Goal: Task Accomplishment & Management: Complete application form

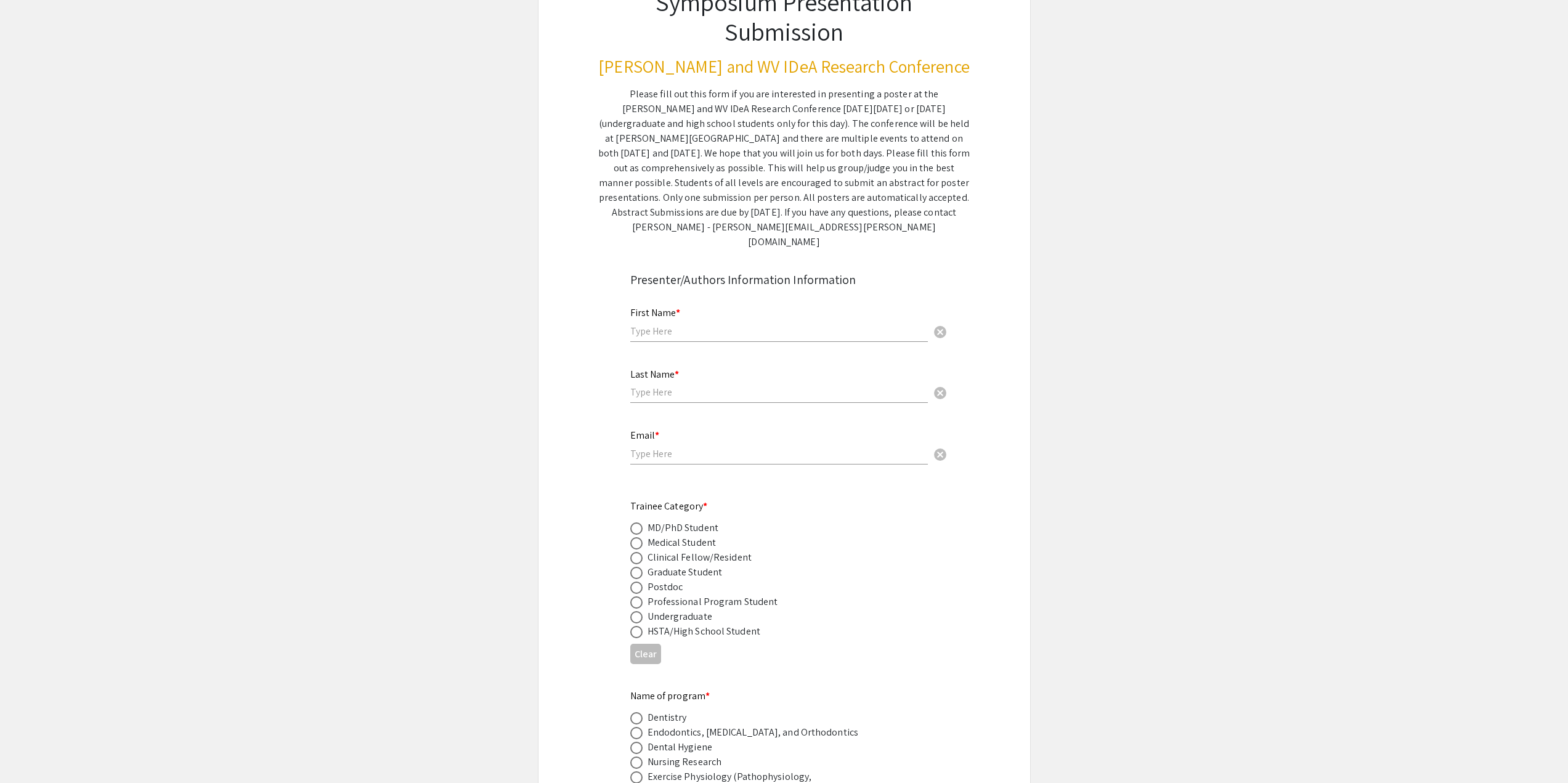
scroll to position [143, 0]
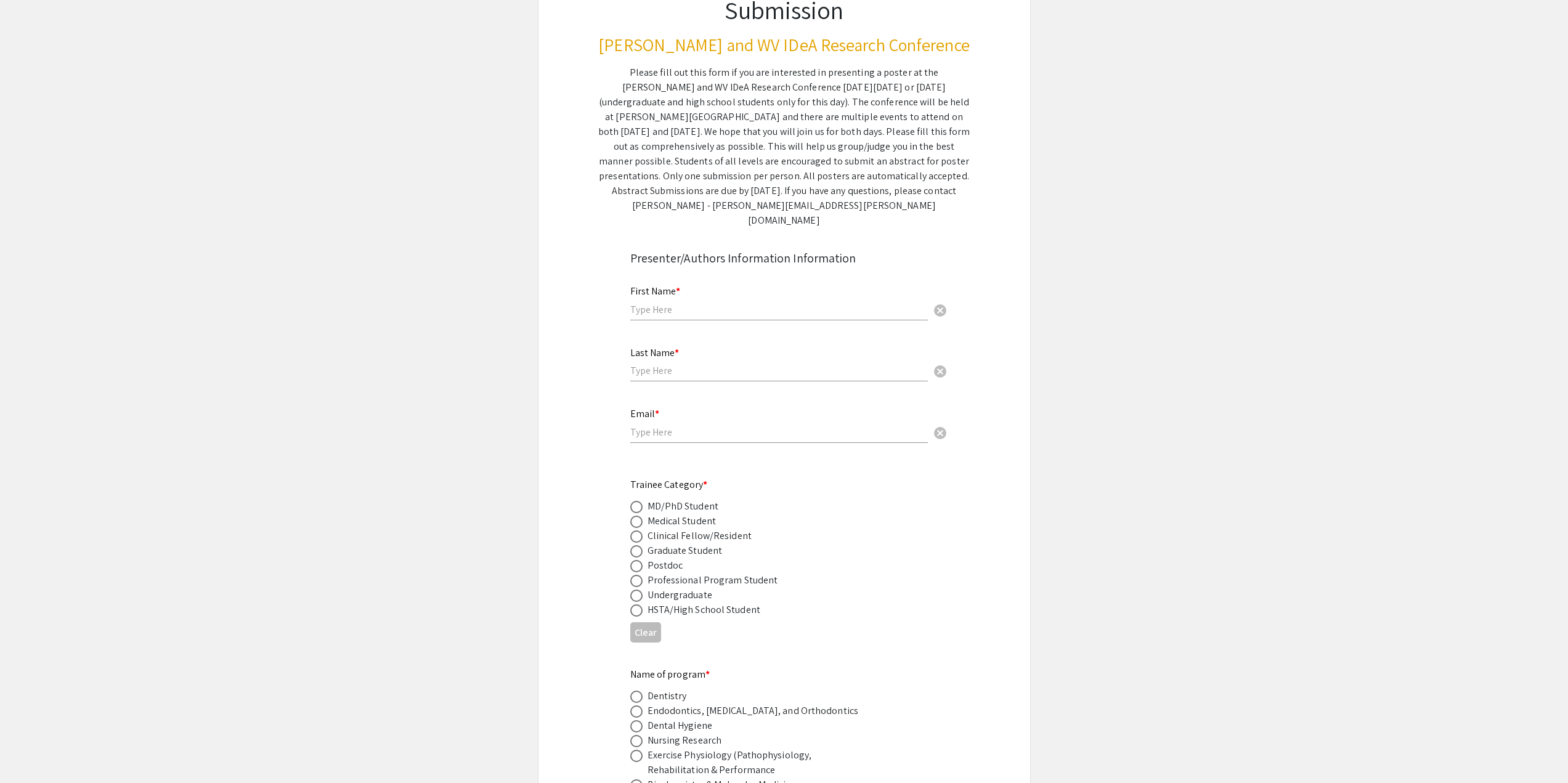
click at [723, 303] on input "text" at bounding box center [779, 309] width 297 height 13
type input "[PERSON_NAME]"
type input "[EMAIL_ADDRESS][DOMAIN_NAME]"
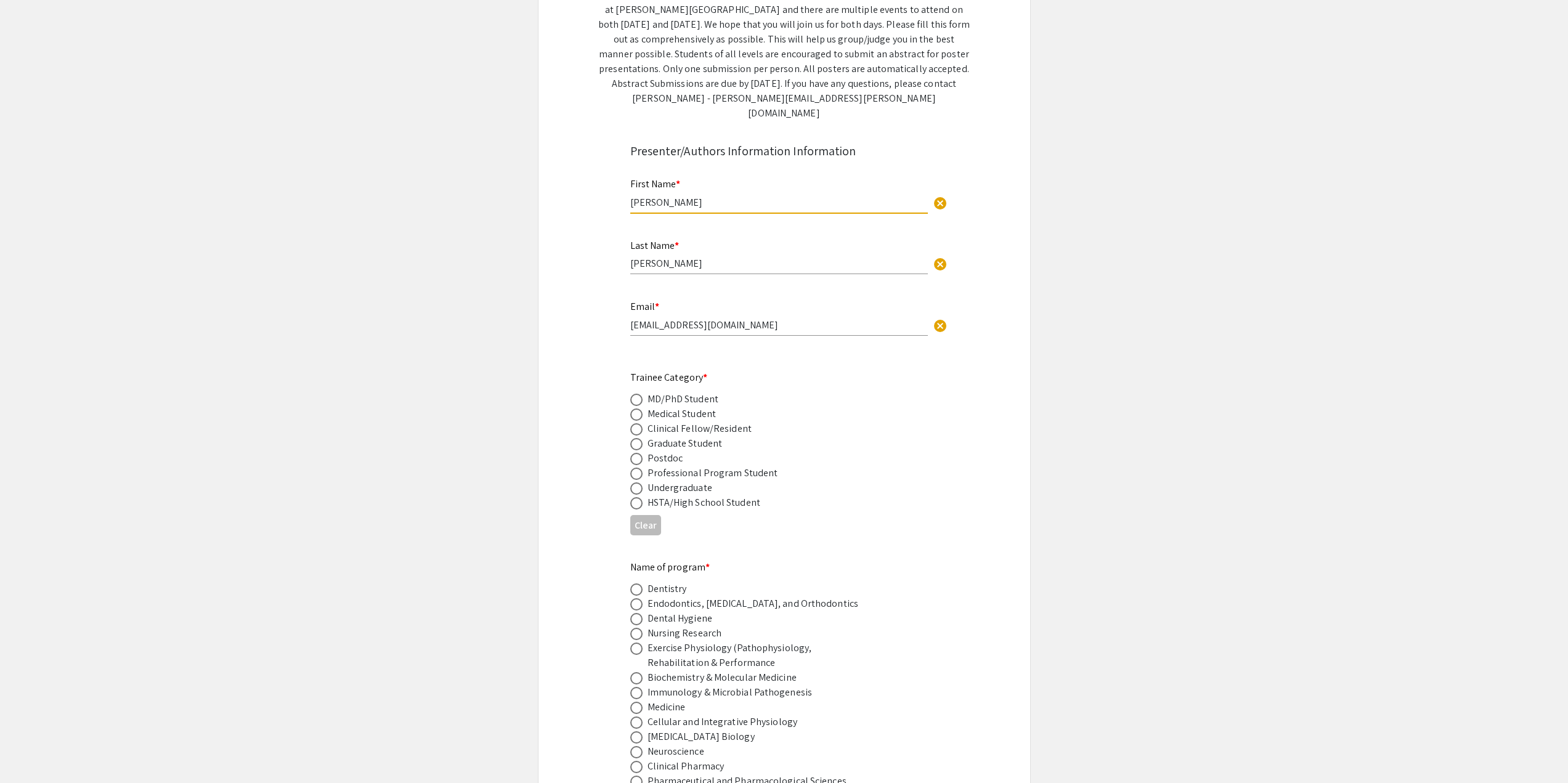
scroll to position [267, 0]
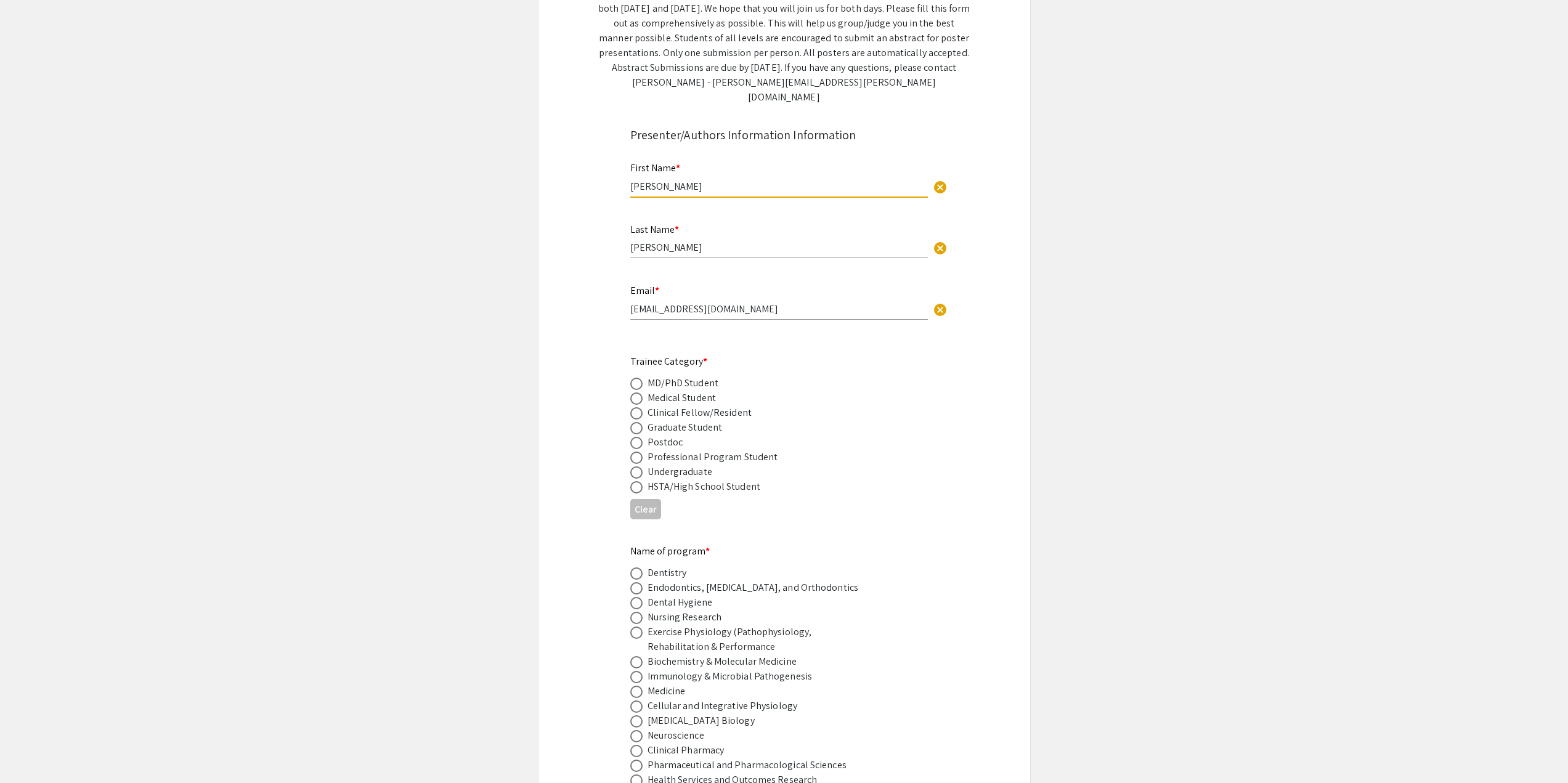
click at [637, 393] on span at bounding box center [636, 399] width 13 height 13
click at [637, 393] on input "radio" at bounding box center [636, 399] width 13 height 13
radio input "true"
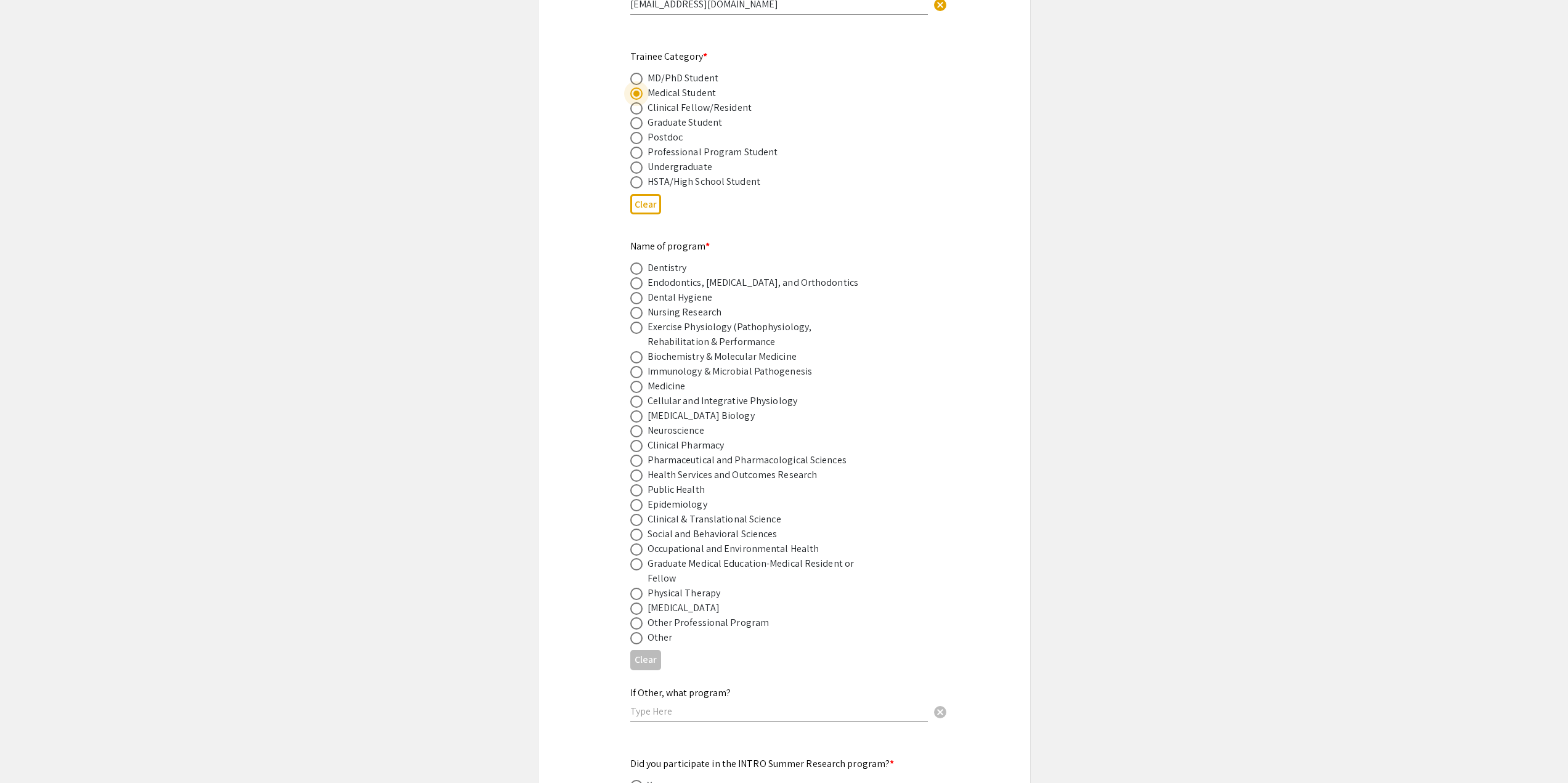
scroll to position [574, 0]
click at [641, 378] on span at bounding box center [636, 384] width 13 height 13
click at [641, 378] on input "radio" at bounding box center [636, 384] width 13 height 13
radio input "true"
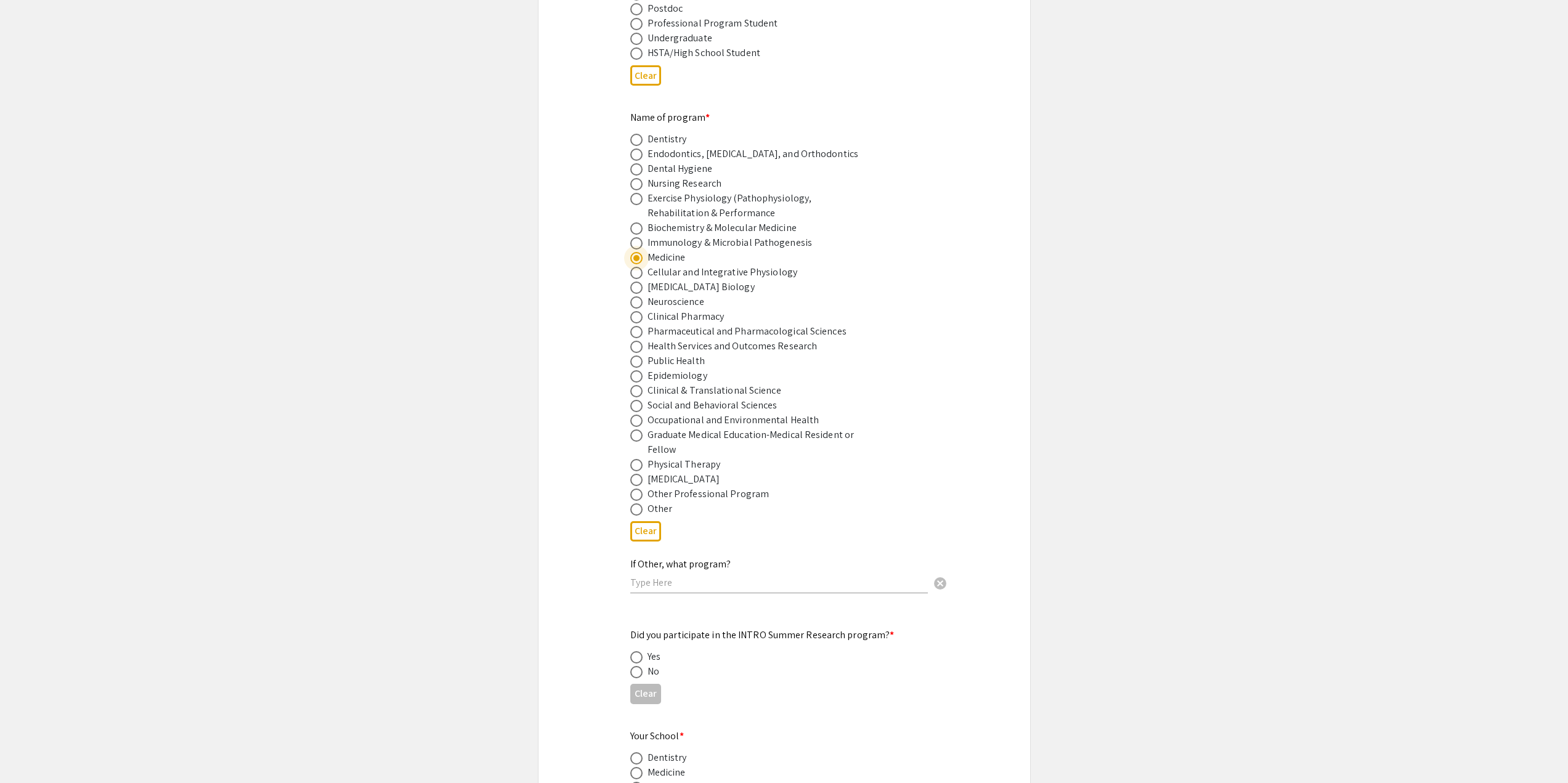
scroll to position [719, 0]
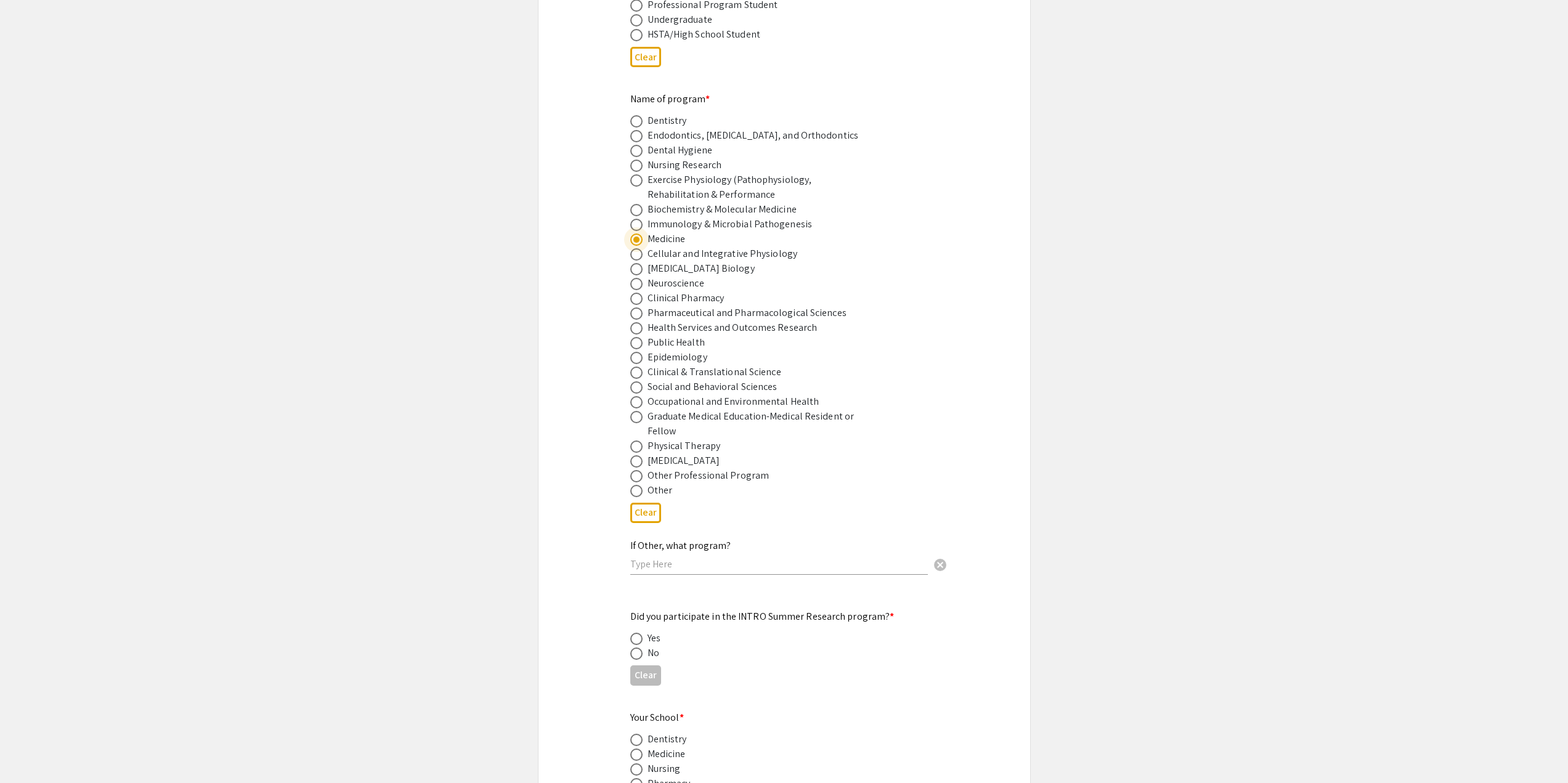
click at [654, 646] on div "No" at bounding box center [653, 653] width 12 height 15
click at [638, 647] on span at bounding box center [636, 653] width 13 height 13
click at [638, 647] on input "radio" at bounding box center [636, 653] width 13 height 13
radio input "true"
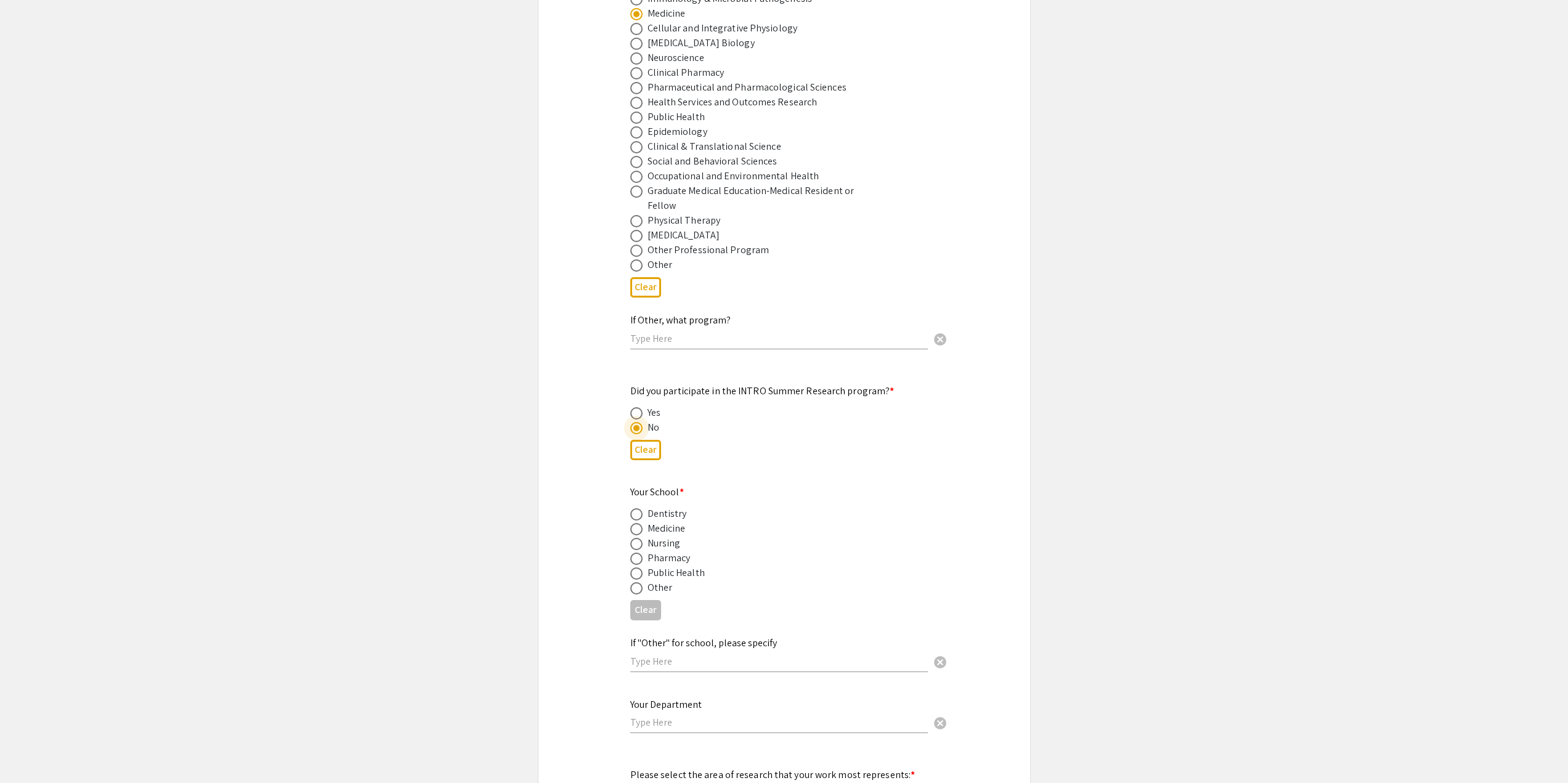
click at [638, 523] on span at bounding box center [636, 529] width 13 height 13
click at [638, 523] on input "radio" at bounding box center [636, 529] width 13 height 13
radio input "true"
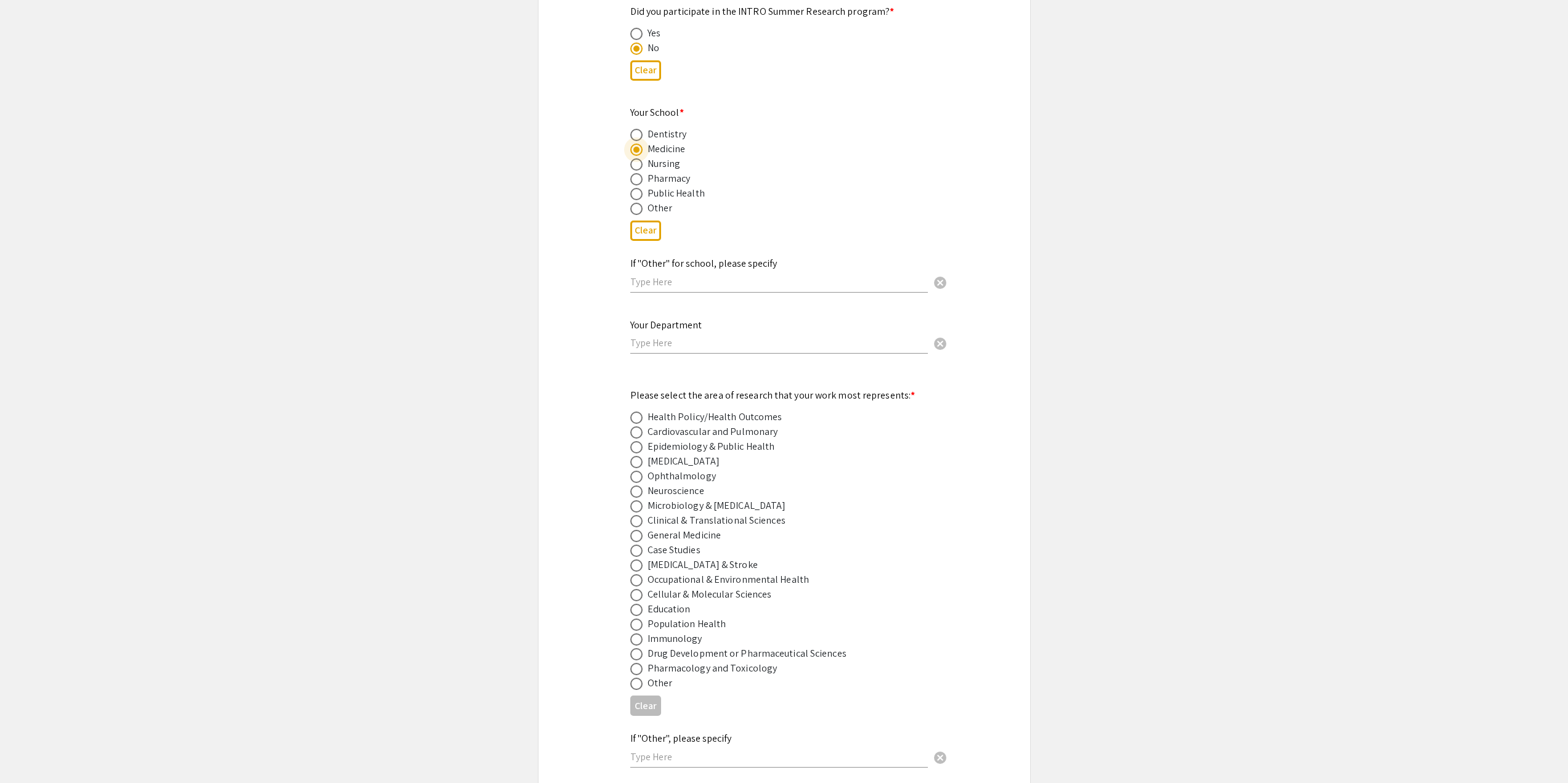
scroll to position [1356, 0]
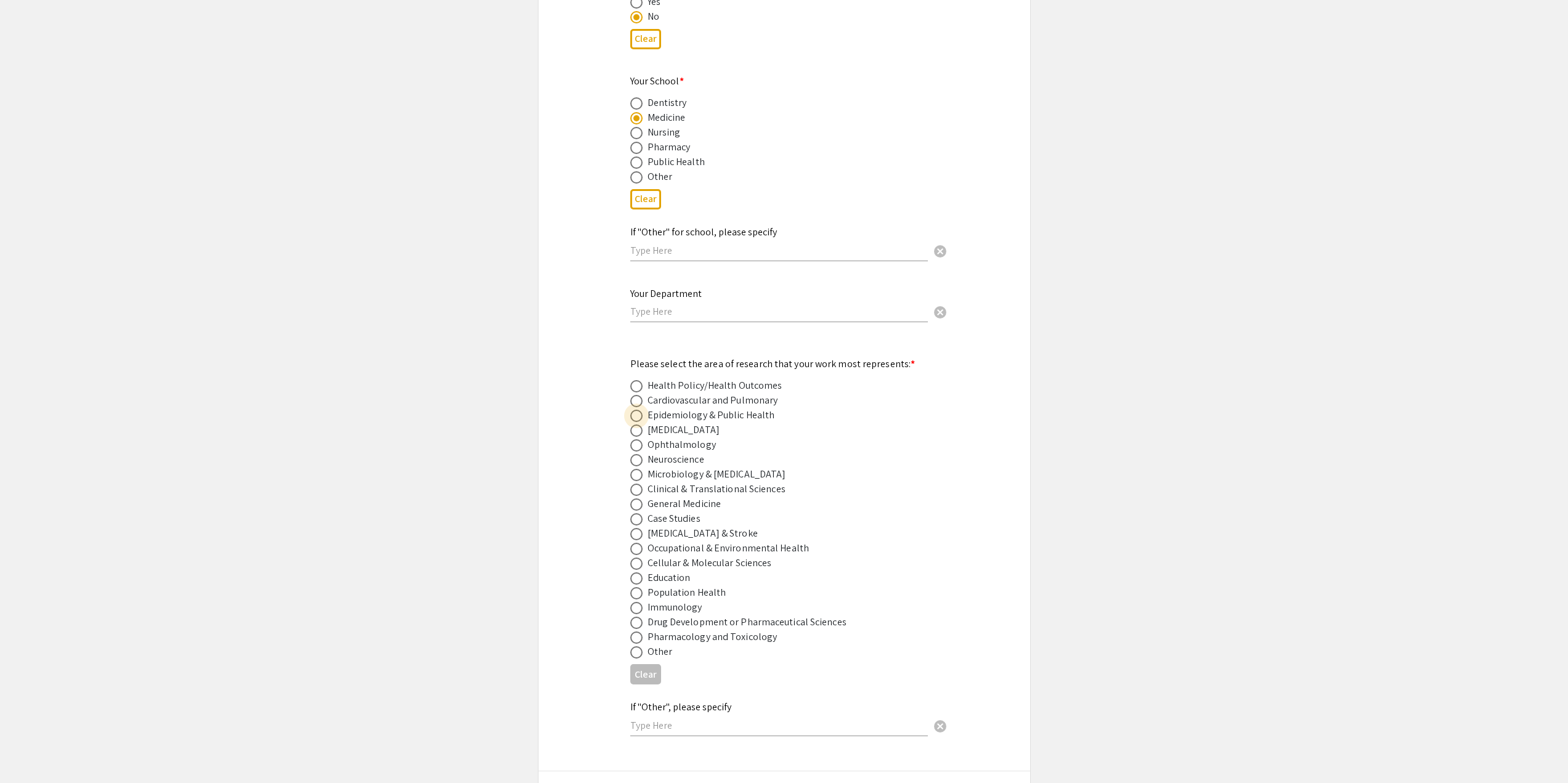
click at [636, 410] on span at bounding box center [636, 415] width 13 height 13
click at [636, 410] on input "radio" at bounding box center [636, 415] width 13 height 13
radio input "true"
click at [642, 425] on span at bounding box center [636, 430] width 13 height 13
click at [642, 425] on input "radio" at bounding box center [636, 430] width 13 height 13
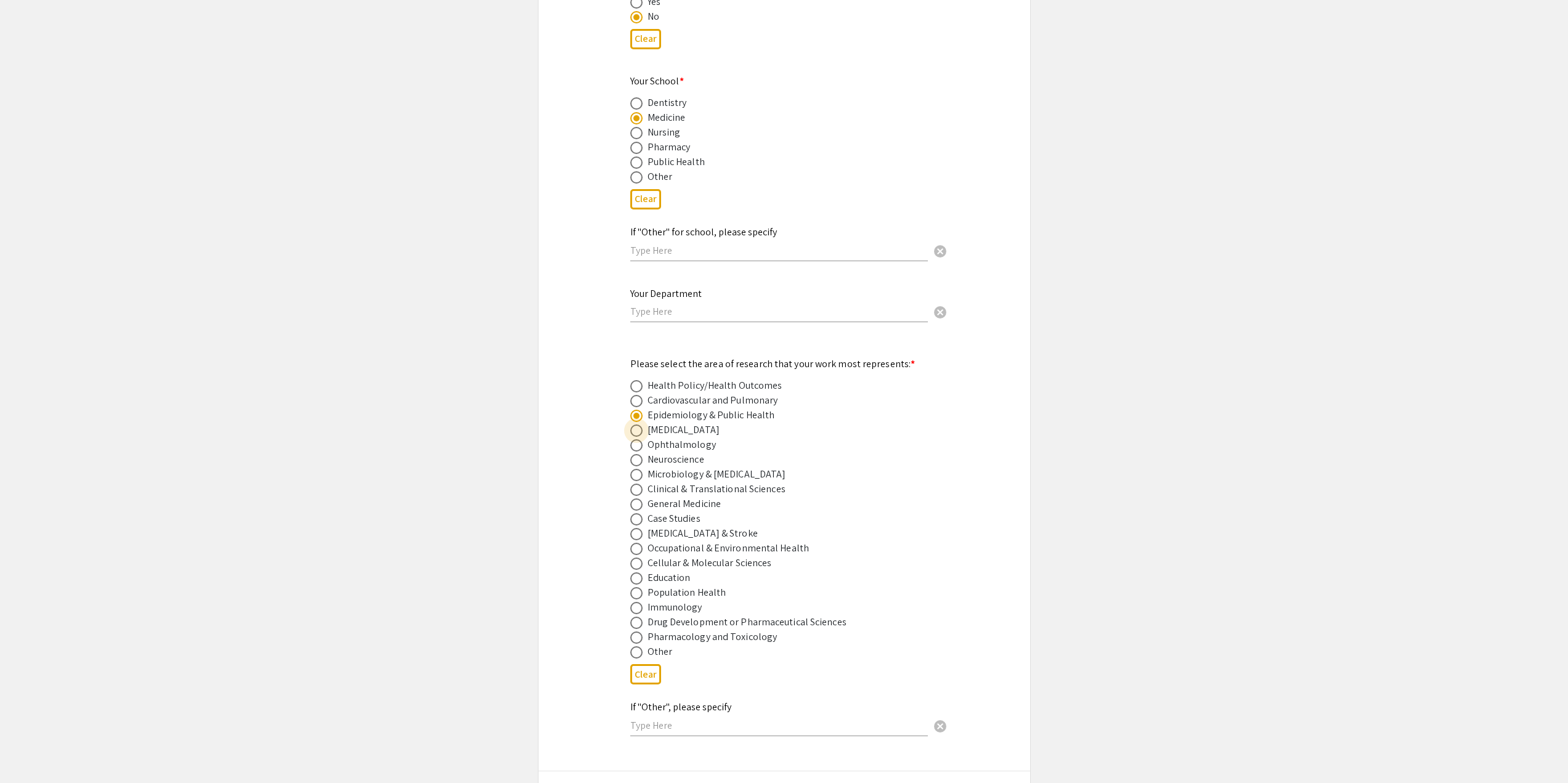
radio input "true"
click at [638, 410] on span at bounding box center [636, 415] width 13 height 13
click at [638, 410] on input "radio" at bounding box center [636, 415] width 13 height 13
radio input "true"
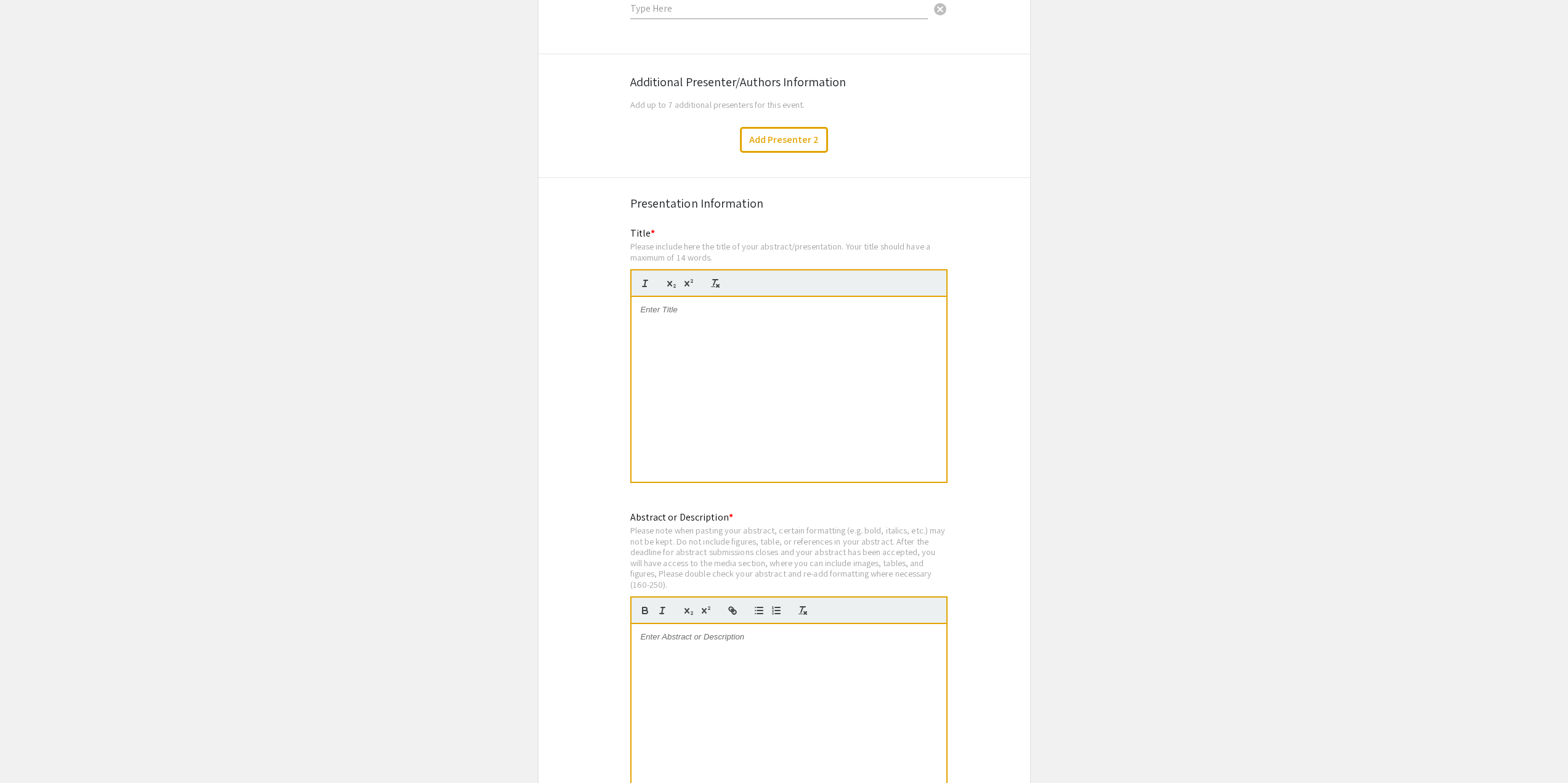
scroll to position [2136, 0]
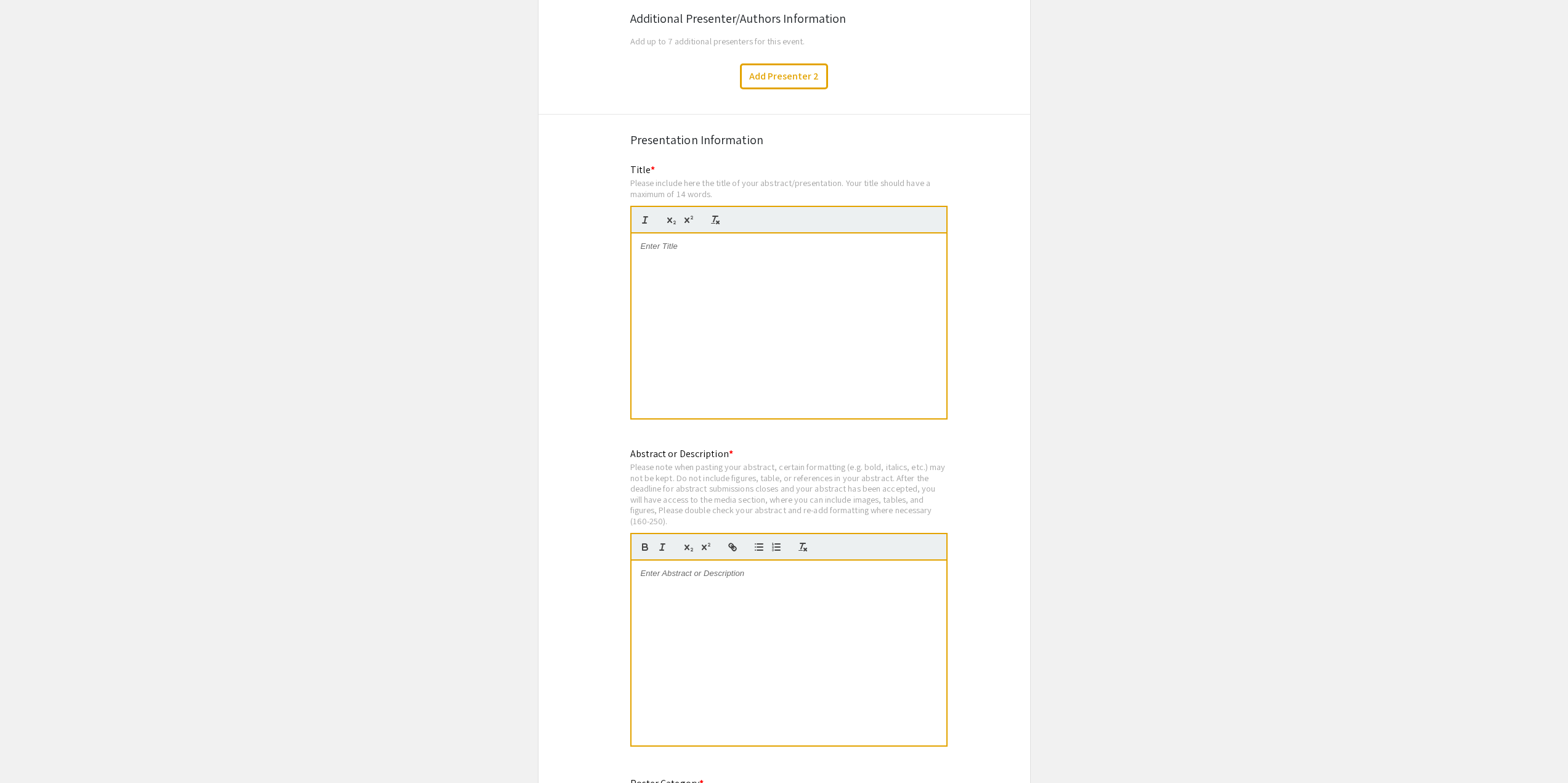
click at [787, 566] on div at bounding box center [789, 653] width 315 height 185
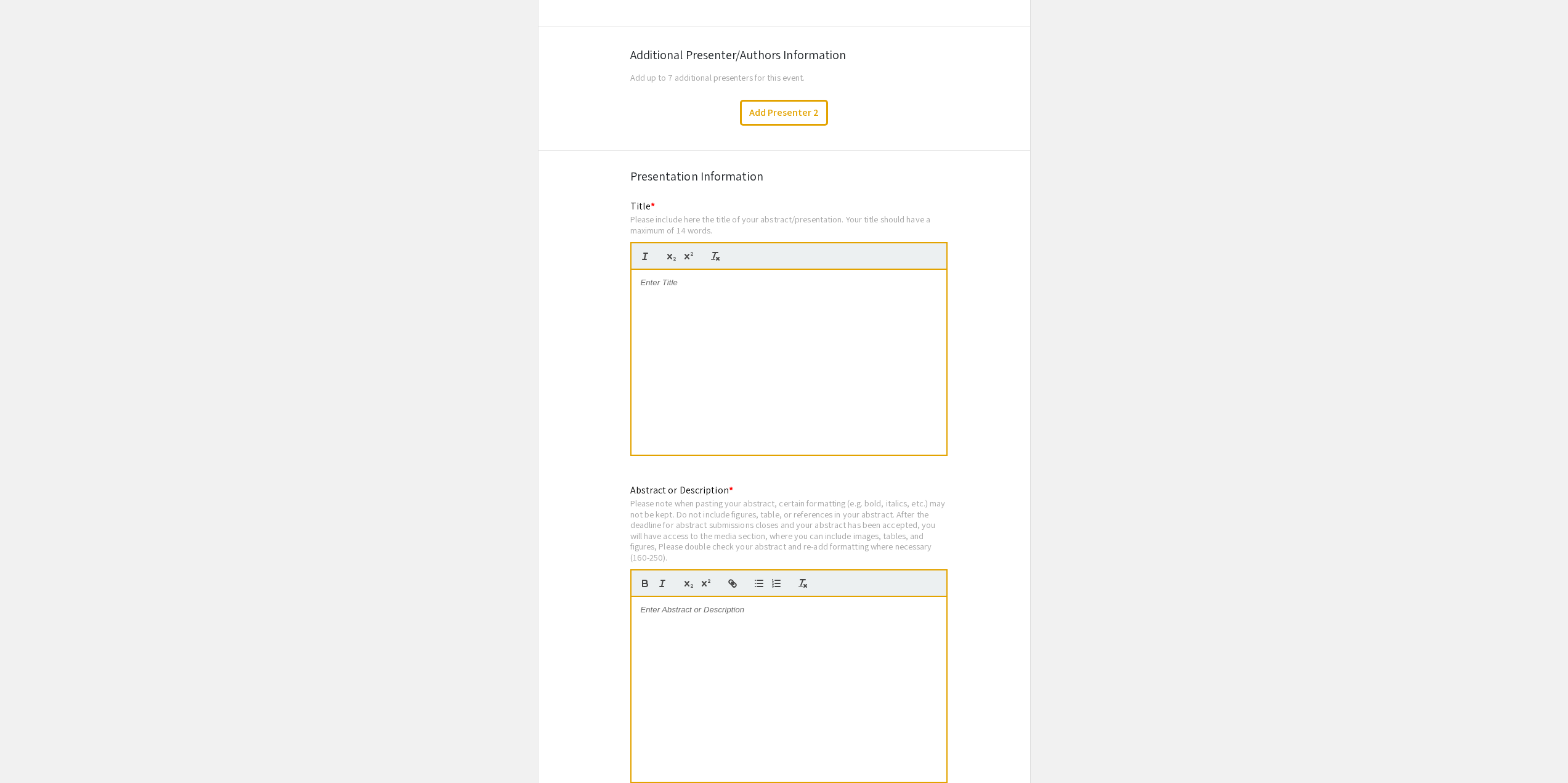
scroll to position [2114, 0]
